Goal: Entertainment & Leisure: Consume media (video, audio)

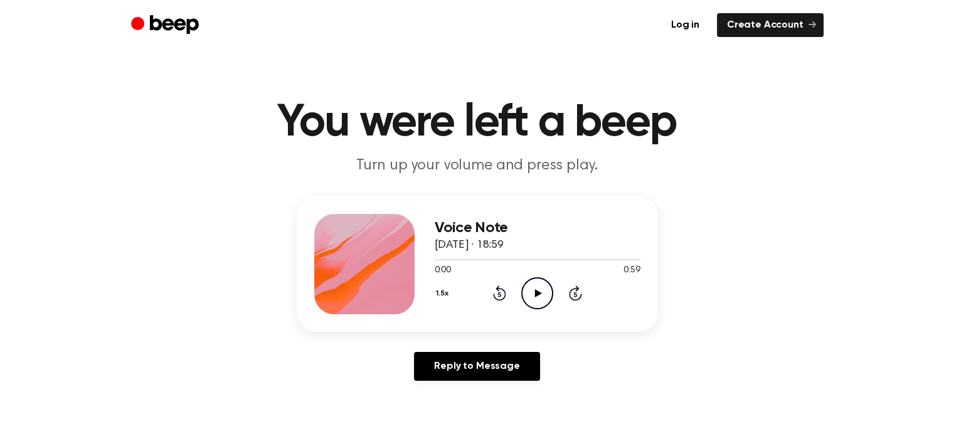
click at [532, 285] on icon "Play Audio" at bounding box center [537, 293] width 32 height 32
click at [543, 299] on icon "Pause Audio" at bounding box center [537, 293] width 32 height 32
click at [537, 299] on icon "Play Audio" at bounding box center [537, 293] width 32 height 32
click at [442, 297] on button "1.5x" at bounding box center [444, 293] width 19 height 21
click at [455, 361] on li "1.0x" at bounding box center [459, 369] width 48 height 23
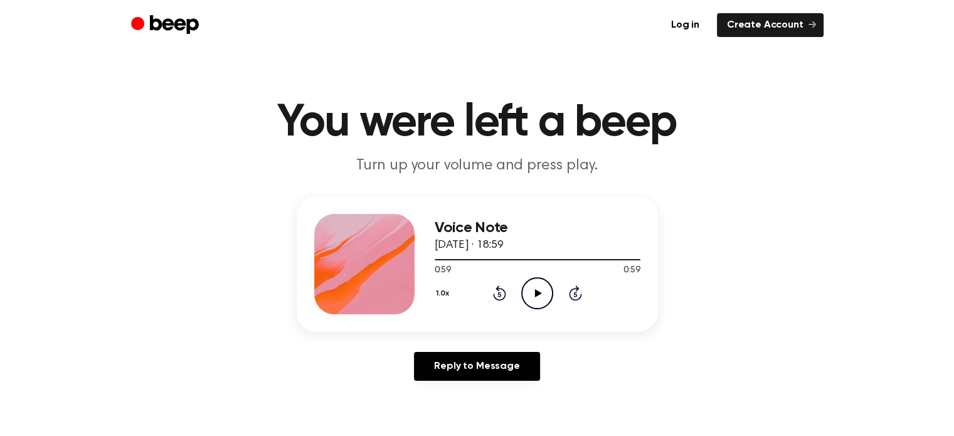
click at [524, 304] on icon "Play Audio" at bounding box center [537, 293] width 32 height 32
click at [449, 290] on button "1.0x" at bounding box center [444, 293] width 19 height 21
click at [443, 294] on button "1.0x" at bounding box center [444, 293] width 19 height 21
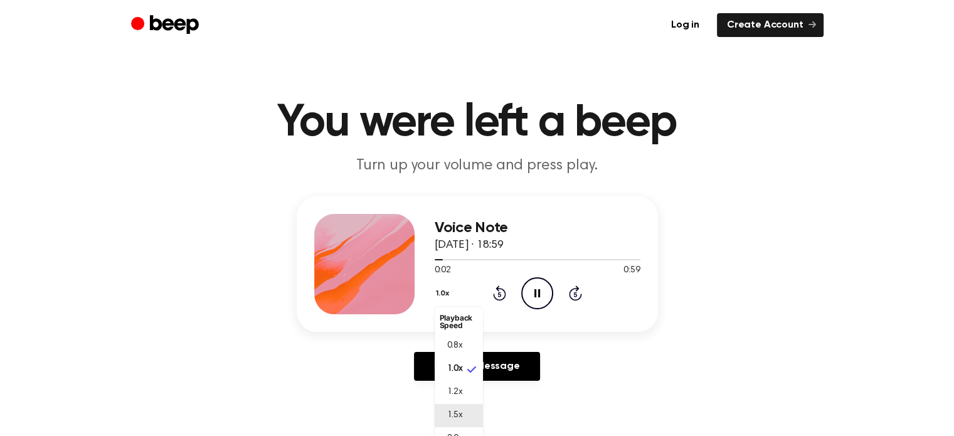
click at [460, 407] on li "1.5x" at bounding box center [459, 415] width 48 height 23
click at [536, 299] on icon "Play Audio" at bounding box center [537, 293] width 32 height 32
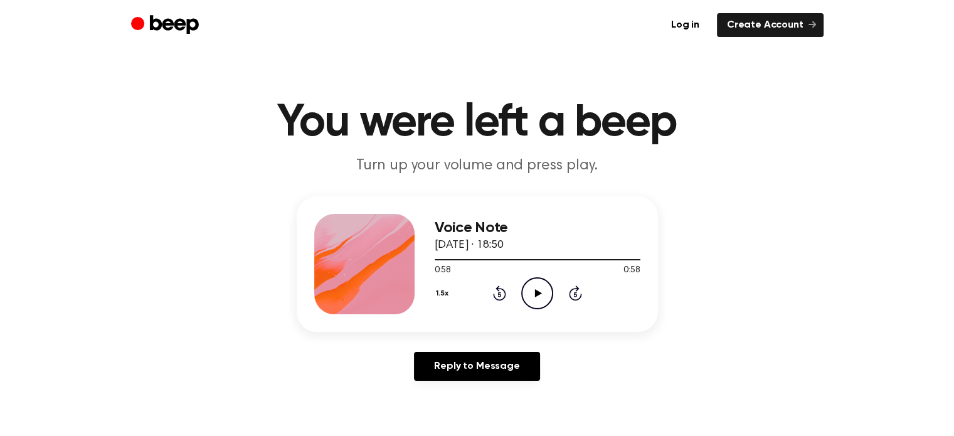
click at [527, 298] on icon "Play Audio" at bounding box center [537, 293] width 32 height 32
drag, startPoint x: 499, startPoint y: 257, endPoint x: 524, endPoint y: 260, distance: 25.3
click at [556, 259] on div at bounding box center [538, 259] width 206 height 10
click at [439, 290] on button "1.5x" at bounding box center [444, 293] width 19 height 21
click at [461, 366] on span "1.0x" at bounding box center [455, 369] width 16 height 13
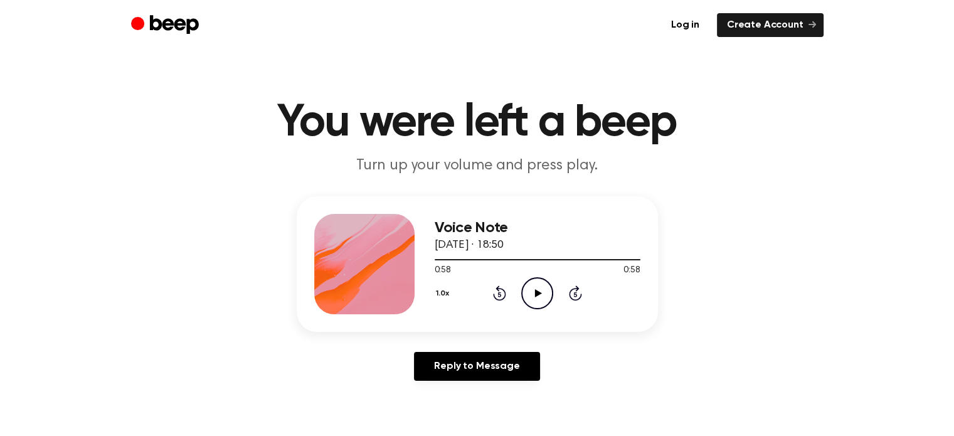
click at [527, 294] on icon "Play Audio" at bounding box center [537, 293] width 32 height 32
click at [440, 295] on button "1.0x" at bounding box center [444, 293] width 19 height 21
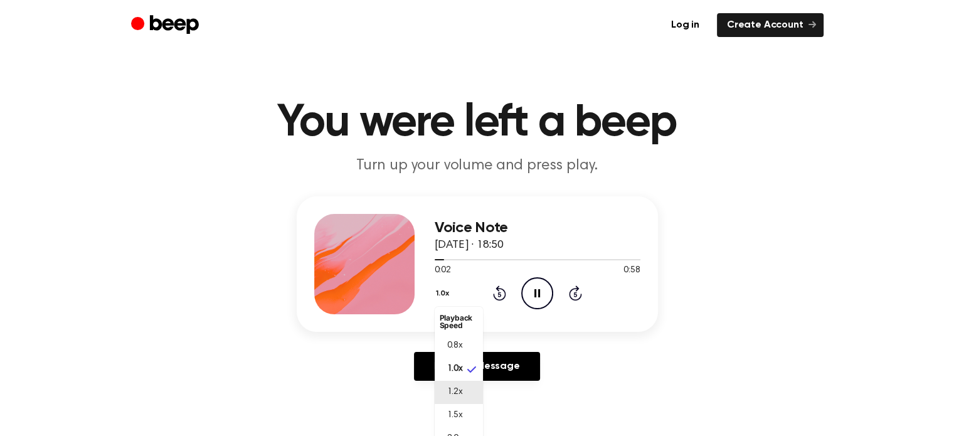
scroll to position [5, 0]
click at [462, 408] on span "1.5x" at bounding box center [455, 410] width 16 height 13
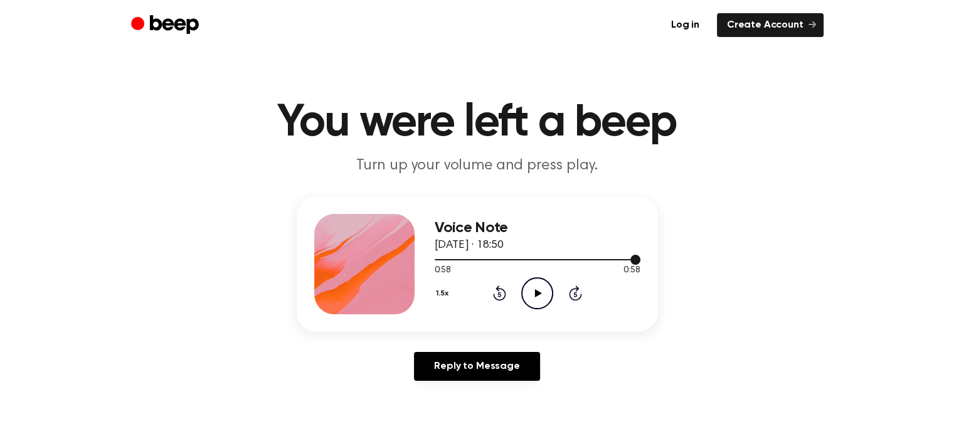
click at [547, 260] on div at bounding box center [538, 259] width 206 height 10
click at [534, 291] on icon "Play Audio" at bounding box center [537, 293] width 32 height 32
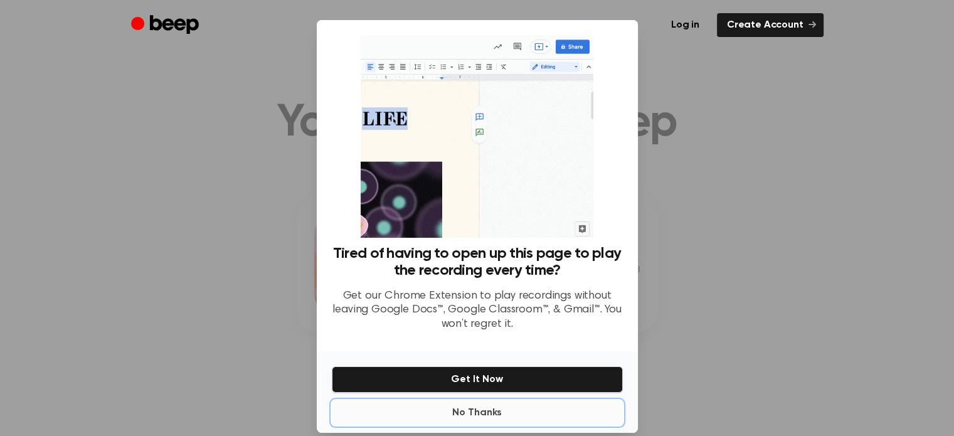
click at [475, 410] on button "No Thanks" at bounding box center [477, 412] width 291 height 25
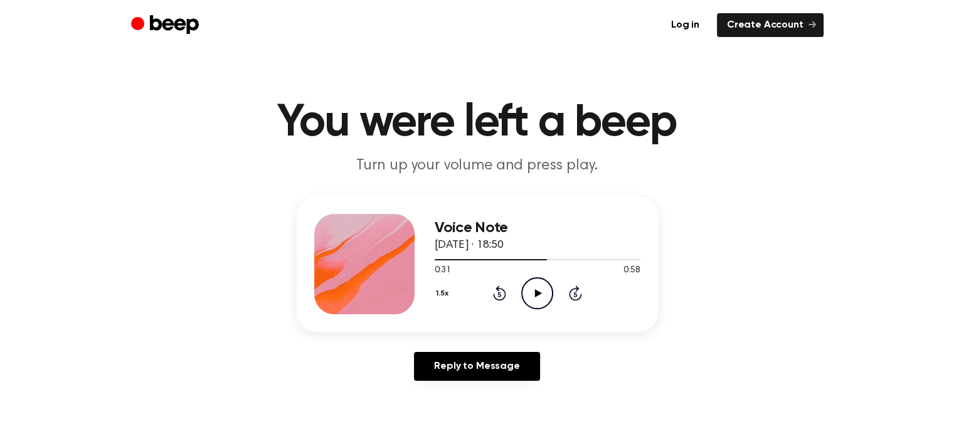
click at [543, 282] on icon "Play Audio" at bounding box center [537, 293] width 32 height 32
drag, startPoint x: 509, startPoint y: 253, endPoint x: 490, endPoint y: 264, distance: 21.9
click at [490, 264] on div "0:58 0:58 Your browser does not support the [object Object] element." at bounding box center [538, 265] width 206 height 23
drag, startPoint x: 487, startPoint y: 260, endPoint x: 474, endPoint y: 259, distance: 13.9
click at [474, 259] on div at bounding box center [538, 259] width 206 height 10
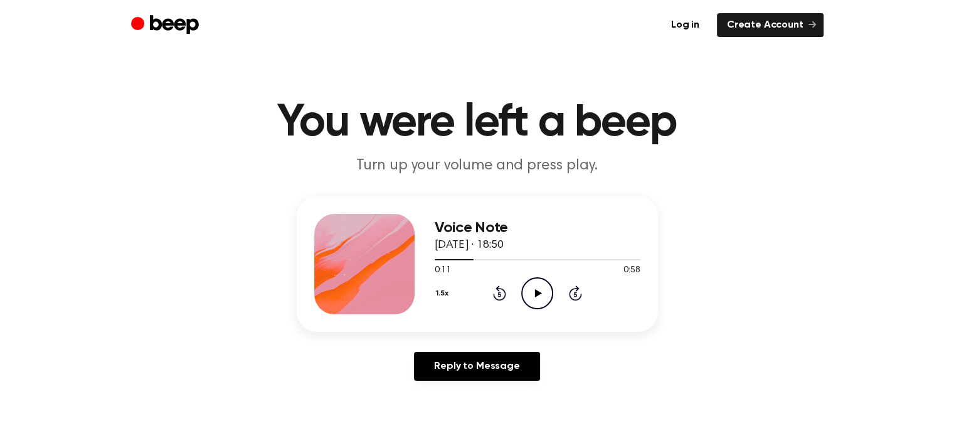
click at [541, 294] on icon "Play Audio" at bounding box center [537, 293] width 32 height 32
